Goal: Transaction & Acquisition: Book appointment/travel/reservation

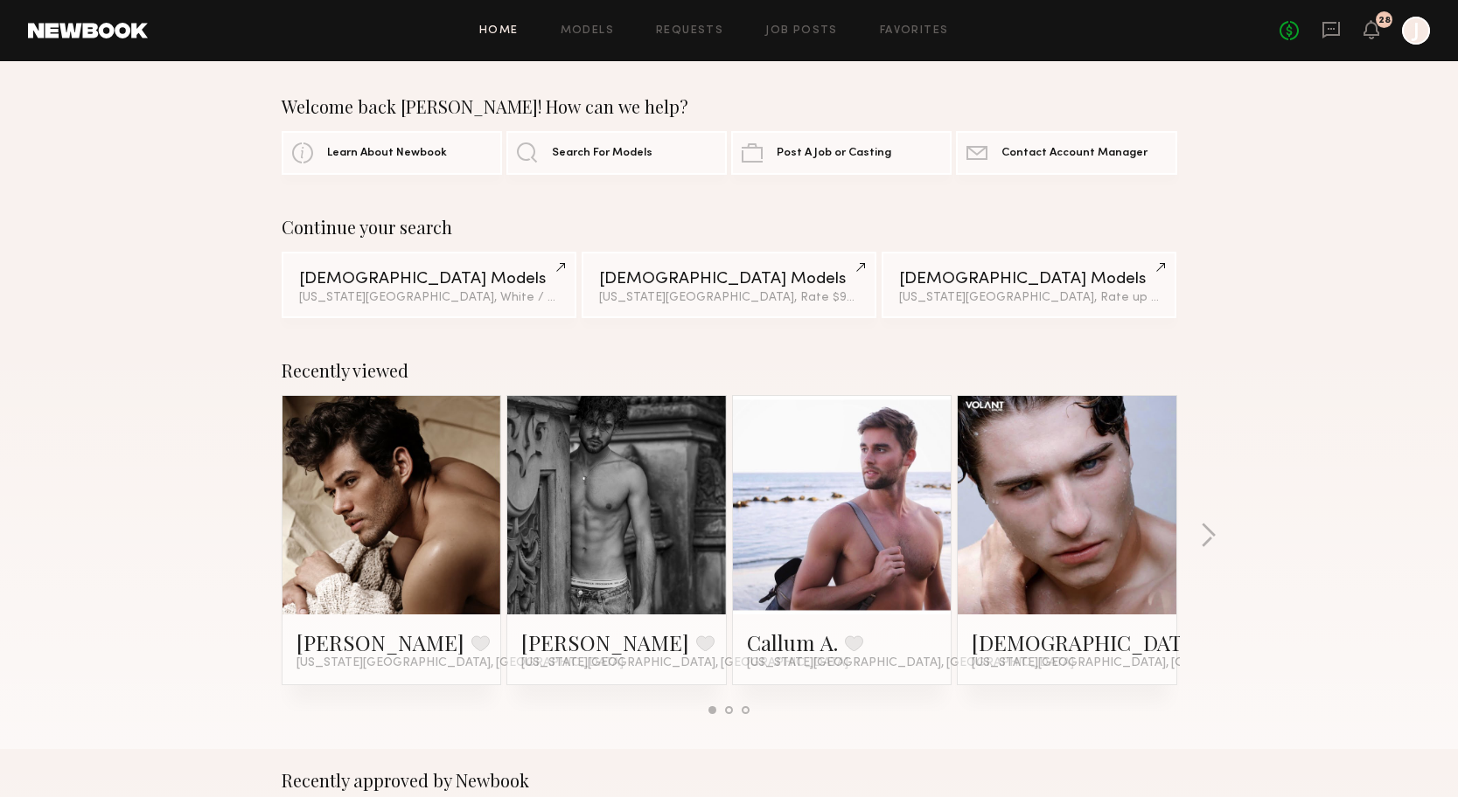
click at [383, 529] on link at bounding box center [391, 505] width 107 height 219
click at [1373, 35] on icon at bounding box center [1371, 29] width 14 height 12
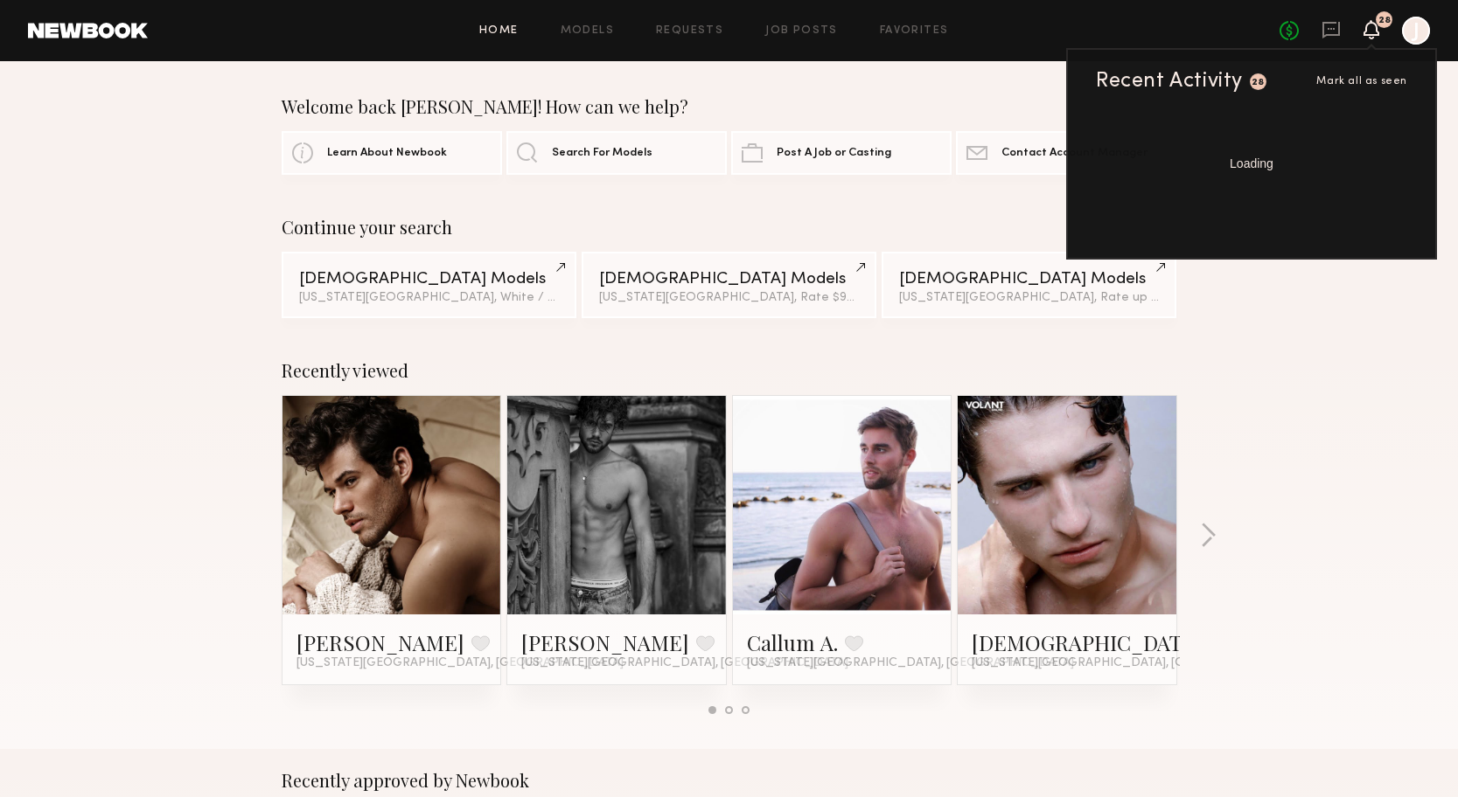
click at [1373, 35] on icon at bounding box center [1371, 29] width 14 height 12
